Goal: Register for event/course

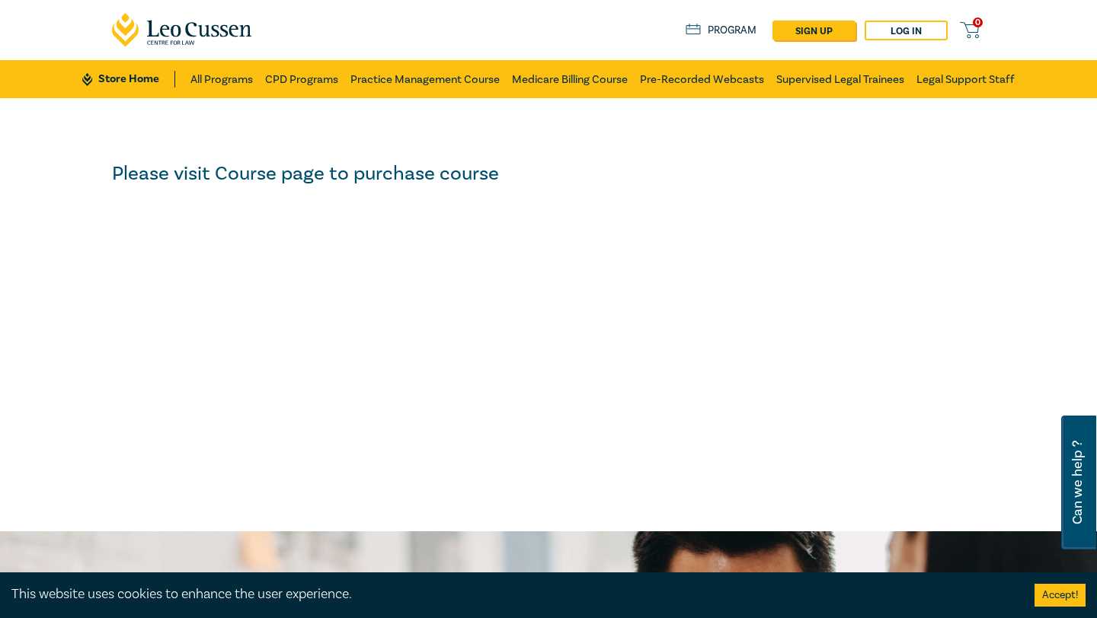
click at [909, 14] on div "0 $ NaN Store Home About us Program sign up Log in 0" at bounding box center [548, 30] width 891 height 60
click at [914, 29] on link "Log in" at bounding box center [905, 31] width 83 height 20
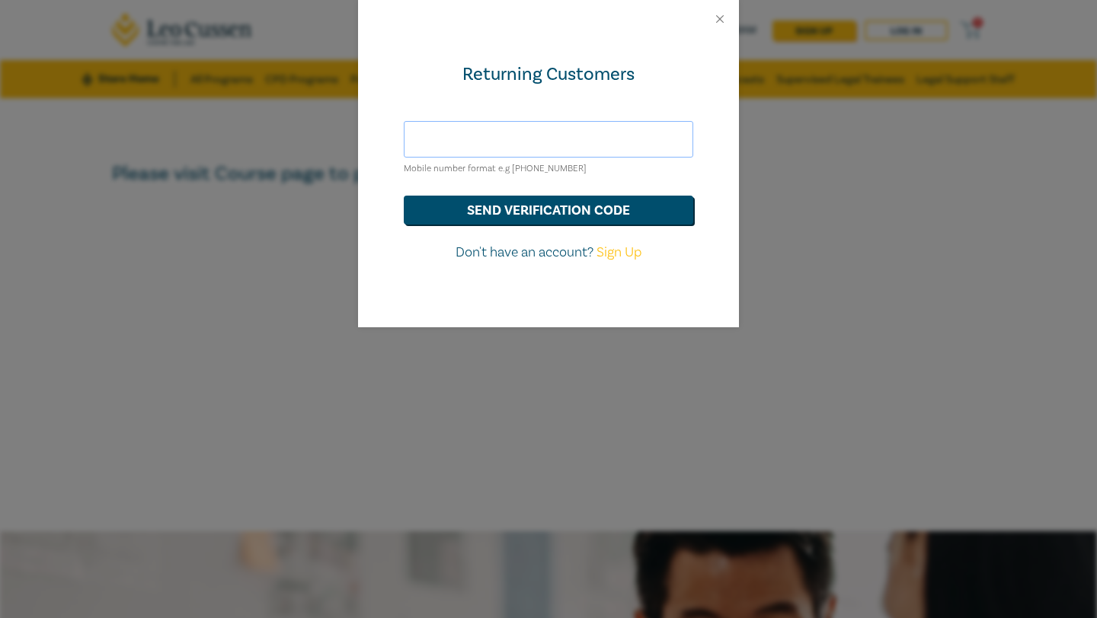
click at [465, 137] on input "text" at bounding box center [548, 139] width 289 height 37
click at [529, 206] on button "send verification code" at bounding box center [548, 210] width 289 height 29
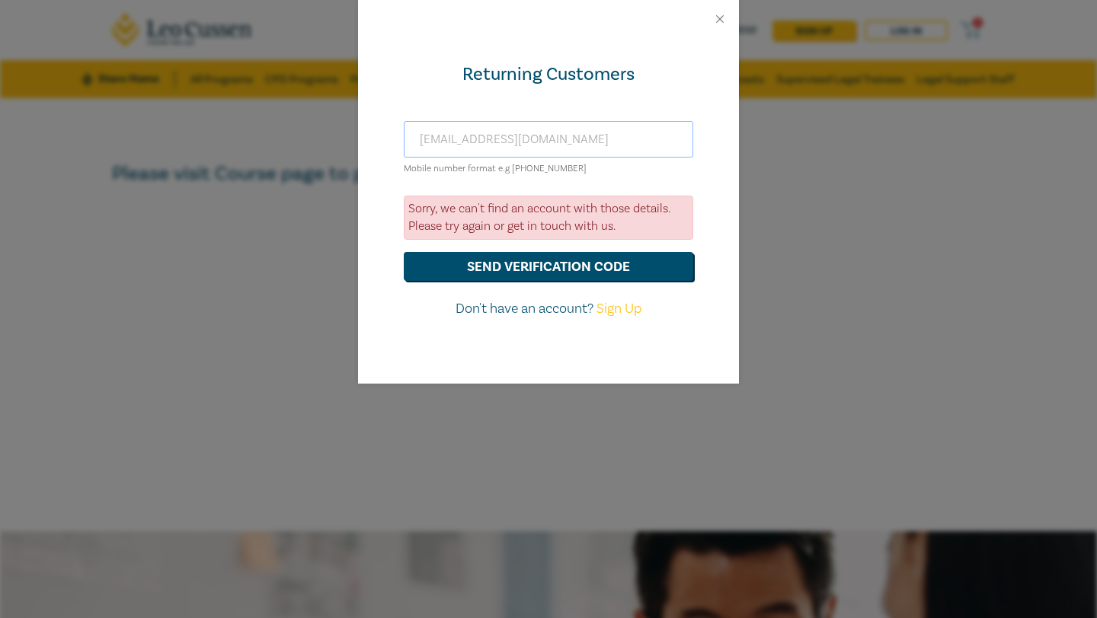
drag, startPoint x: 569, startPoint y: 148, endPoint x: 232, endPoint y: 147, distance: 336.6
click at [232, 147] on div "Returning Customers tannietan84@gmail.com Mobile number format e.g +61 00000000…" at bounding box center [548, 309] width 1097 height 618
type input "tanya.chapman@outlook.com"
click at [524, 255] on button "send verification code" at bounding box center [548, 266] width 289 height 29
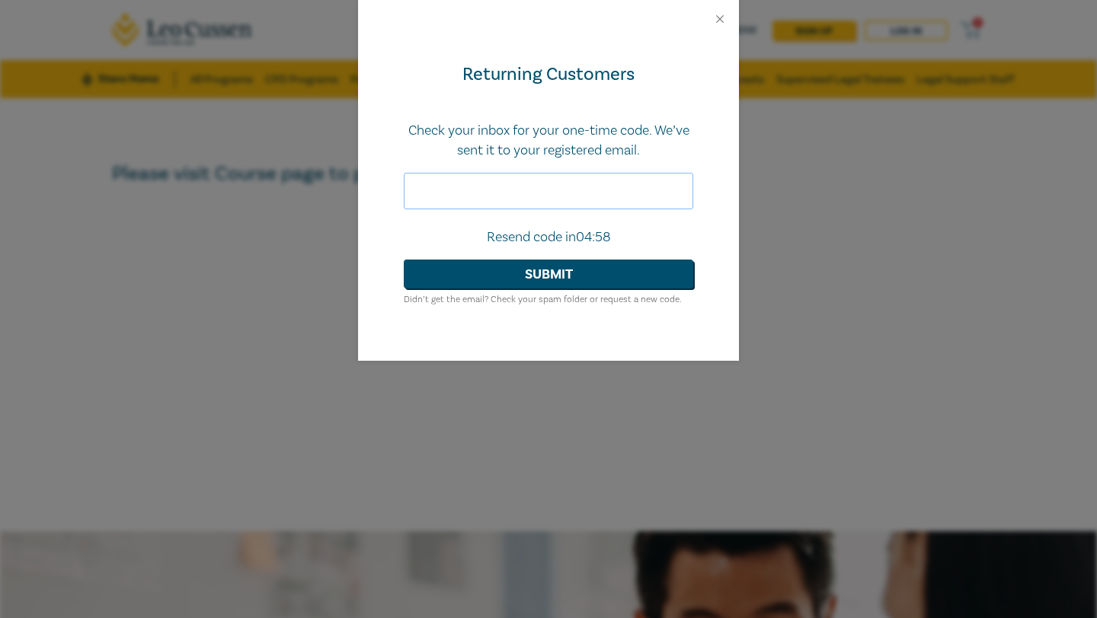
click at [498, 190] on input "text" at bounding box center [548, 191] width 289 height 37
click at [206, 608] on div "Returning Customers Check your inbox for your one-time code. We’ve sent it to y…" at bounding box center [548, 309] width 1097 height 618
click at [505, 195] on input "text" at bounding box center [548, 191] width 289 height 37
paste input "952986"
type input "952986"
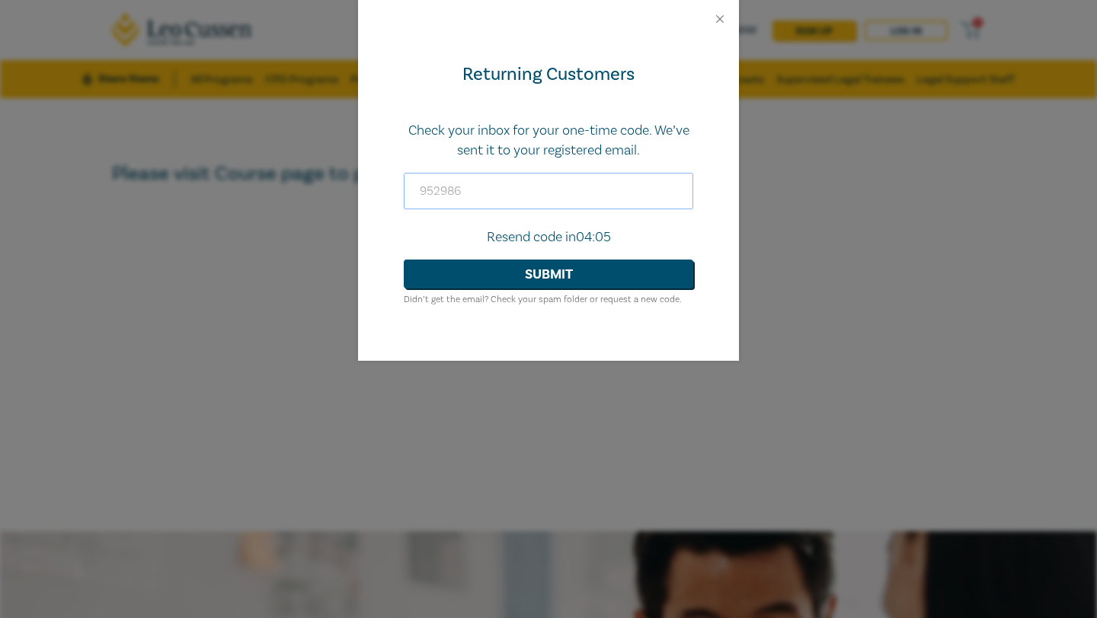
click at [404, 260] on button "Submit" at bounding box center [548, 274] width 289 height 29
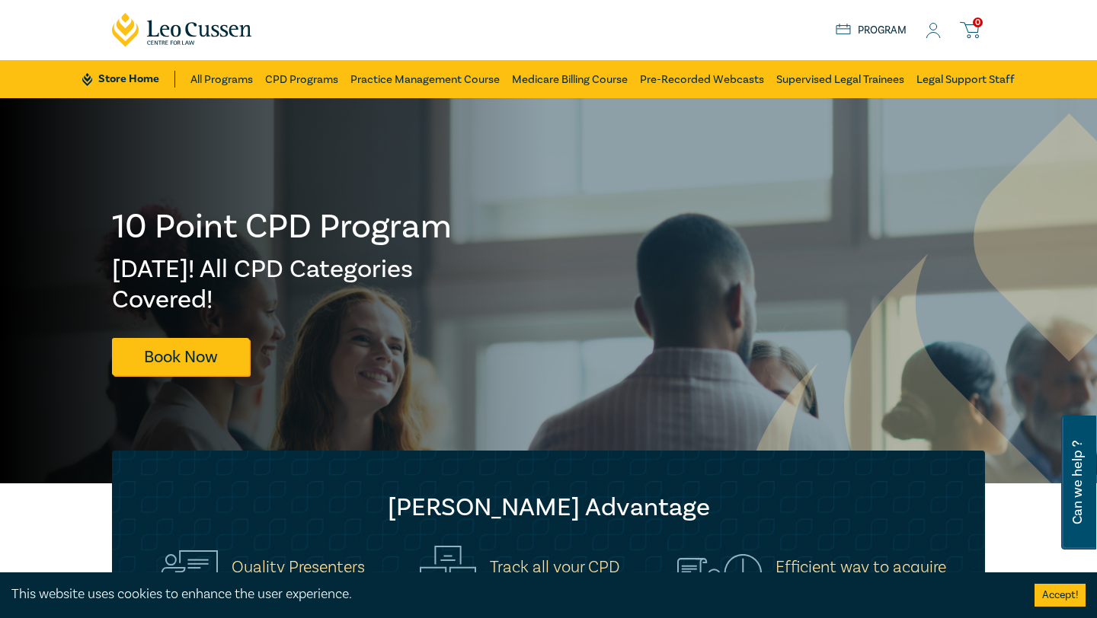
click at [866, 34] on link "Program" at bounding box center [870, 30] width 71 height 17
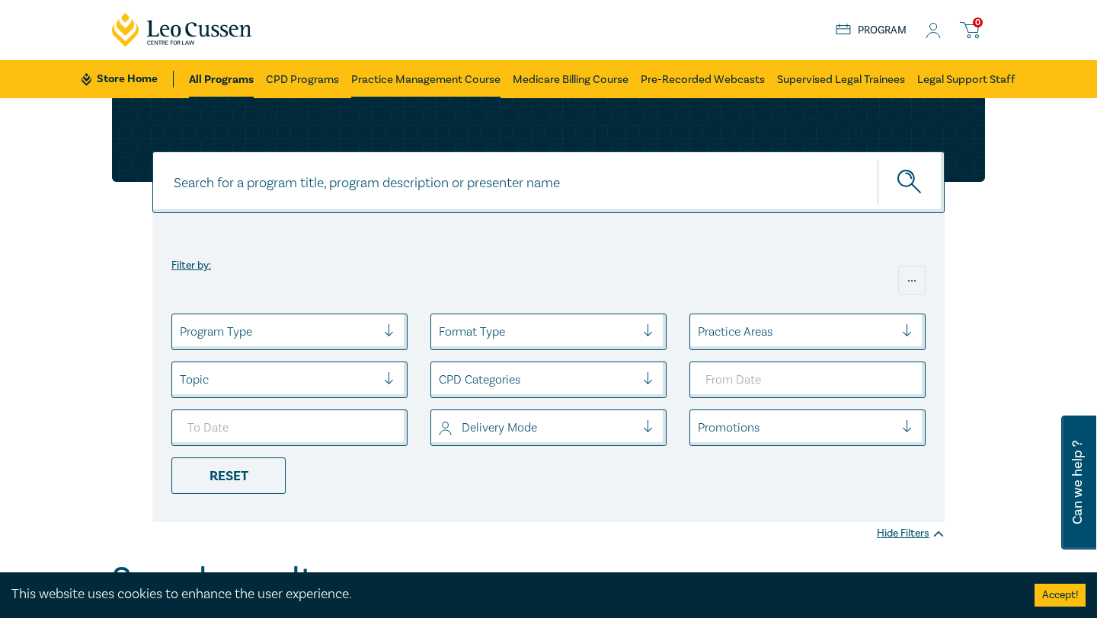
click at [415, 77] on link "Practice Management Course" at bounding box center [425, 79] width 149 height 38
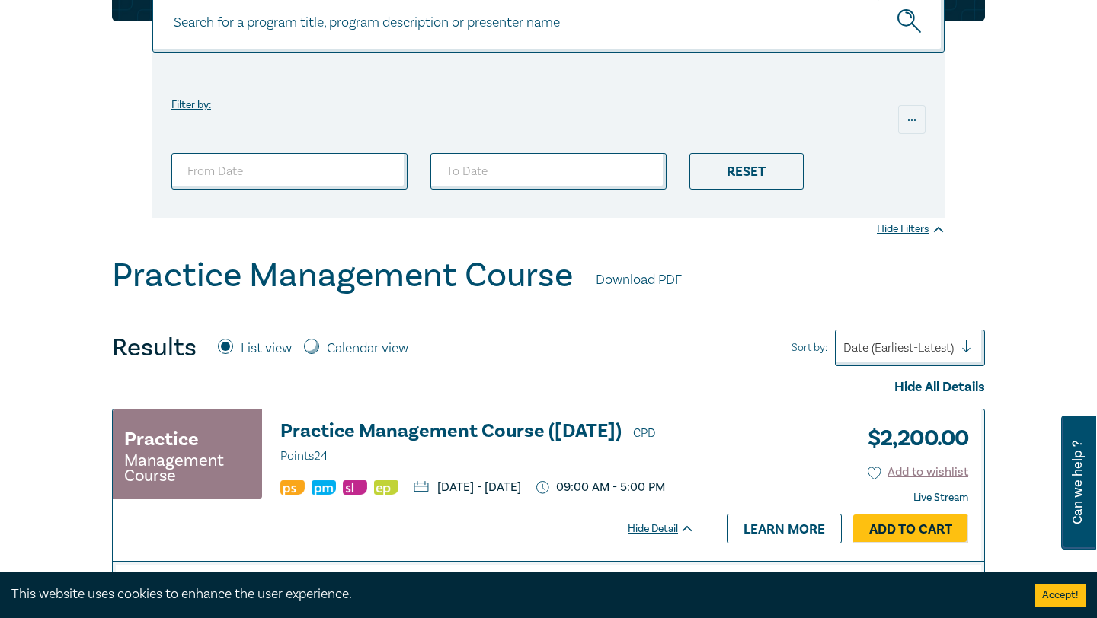
scroll to position [63, 0]
